Goal: Task Accomplishment & Management: Use online tool/utility

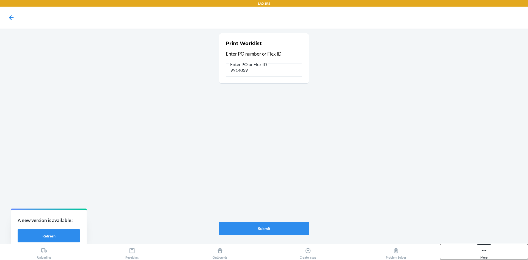
click at [484, 251] on icon at bounding box center [484, 250] width 6 height 6
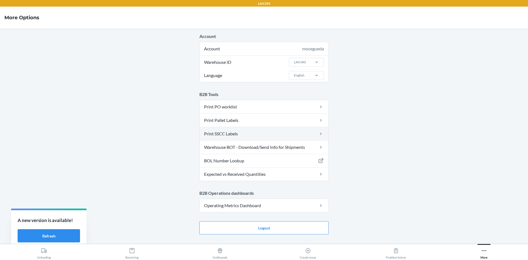
click at [302, 134] on link "Print SSCC Labels" at bounding box center [264, 133] width 129 height 13
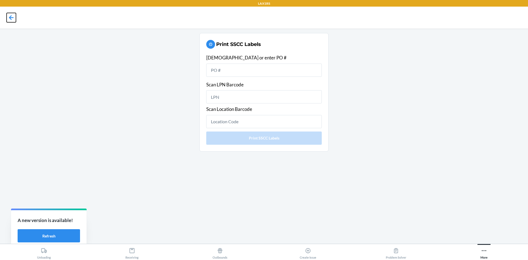
click at [11, 18] on icon at bounding box center [11, 17] width 5 height 5
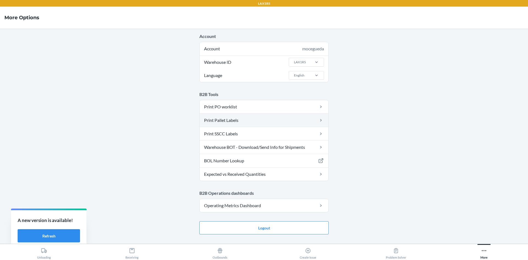
click at [262, 120] on link "Print Pallet Labels" at bounding box center [264, 120] width 129 height 13
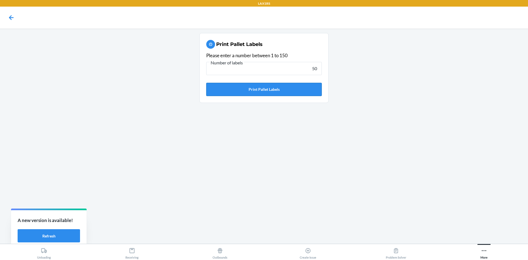
type input "50"
click at [309, 91] on button "Print Pallet Labels" at bounding box center [263, 89] width 115 height 13
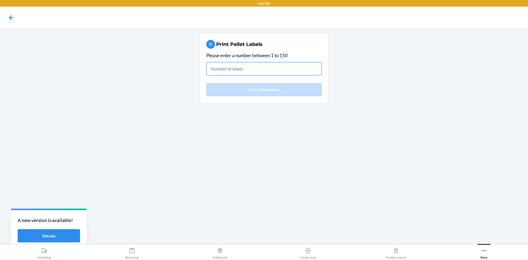
click at [256, 68] on input "text" at bounding box center [263, 68] width 115 height 13
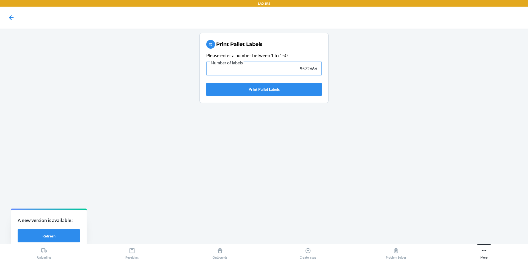
type input "9572666"
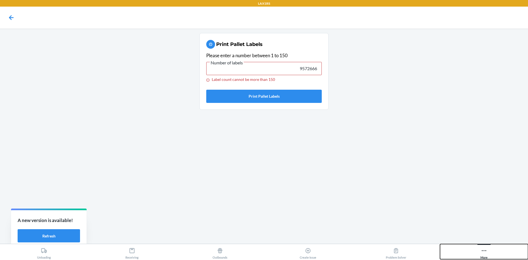
click at [483, 252] on icon at bounding box center [484, 250] width 6 height 6
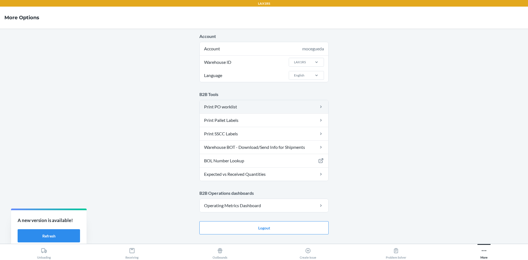
click at [236, 108] on link "Print PO worklist" at bounding box center [264, 106] width 129 height 13
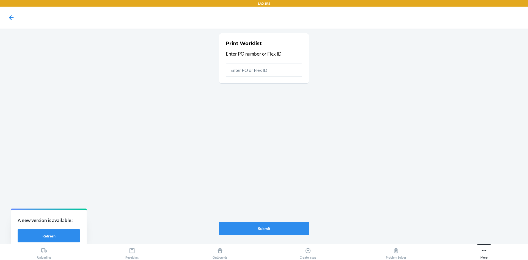
click at [269, 67] on input "text" at bounding box center [264, 70] width 76 height 13
type input "9572666"
